Goal: Information Seeking & Learning: Understand process/instructions

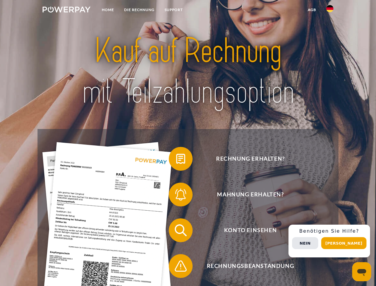
click at [66, 10] on img at bounding box center [67, 10] width 48 height 6
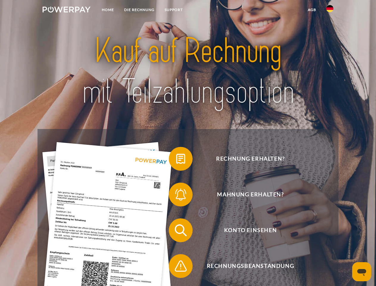
click at [330, 10] on img at bounding box center [329, 8] width 7 height 7
click at [311, 10] on link "agb" at bounding box center [311, 9] width 18 height 11
click at [176, 160] on span at bounding box center [172, 159] width 30 height 30
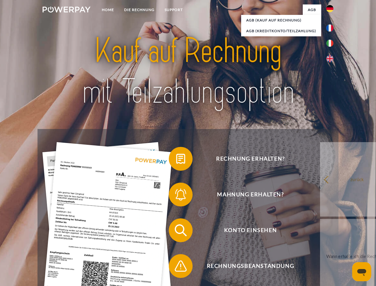
click at [176, 195] on div "Rechnung erhalten? Mahnung erhalten? Konto einsehen" at bounding box center [187, 248] width 300 height 238
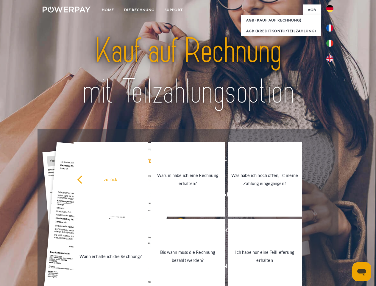
click at [176, 231] on link "Bis wann muss die Rechnung bezahlt werden?" at bounding box center [187, 256] width 74 height 74
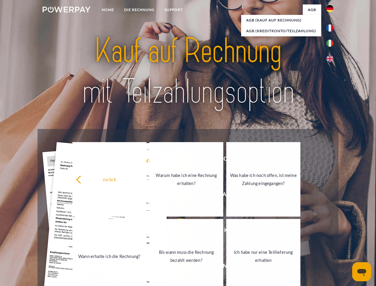
click at [176, 267] on span at bounding box center [172, 266] width 30 height 30
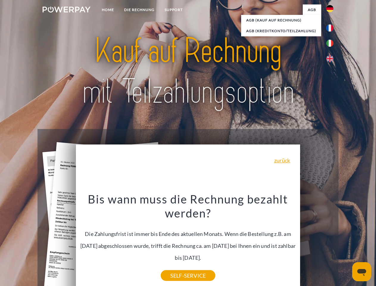
click at [331, 241] on div "Rechnung erhalten? Mahnung erhalten? Konto einsehen" at bounding box center [187, 248] width 300 height 238
click at [316, 242] on span "Konto einsehen" at bounding box center [250, 230] width 146 height 24
click at [346, 243] on header "Home DIE RECHNUNG SUPPORT" at bounding box center [188, 205] width 376 height 411
